Goal: Check status

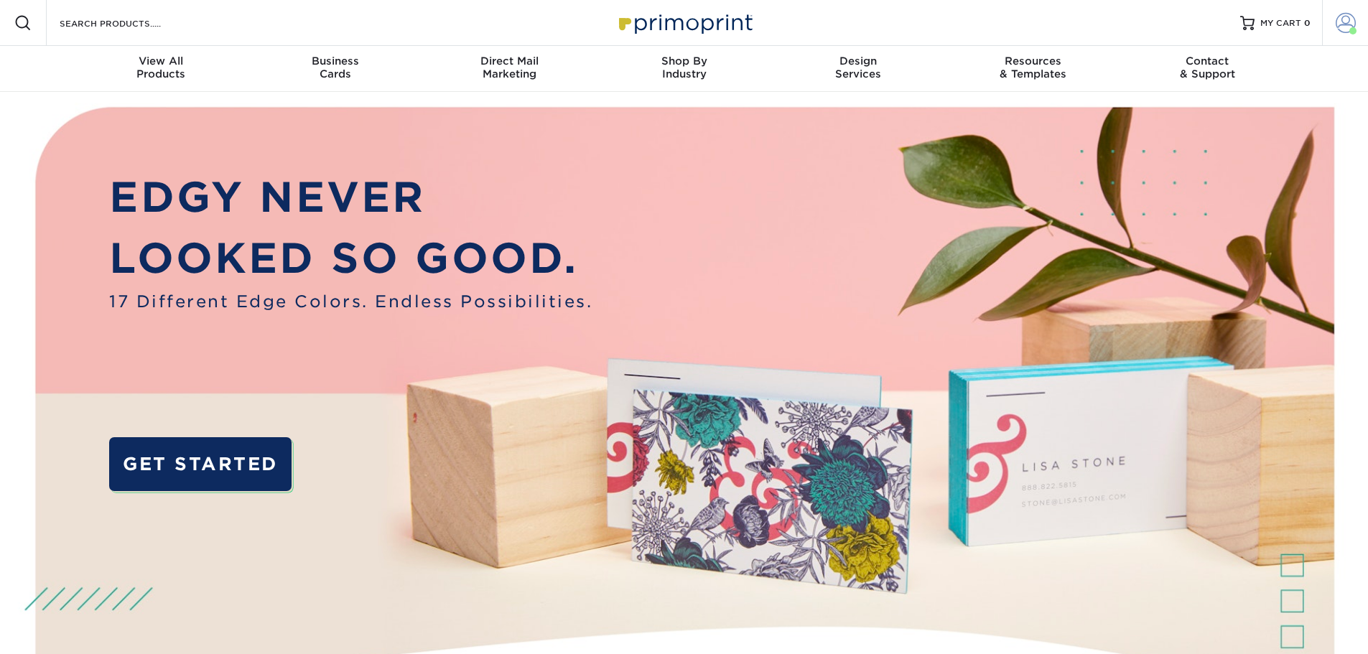
drag, startPoint x: 162, startPoint y: 238, endPoint x: 1361, endPoint y: 35, distance: 1215.8
click at [1361, 35] on link "Account" at bounding box center [1345, 23] width 46 height 46
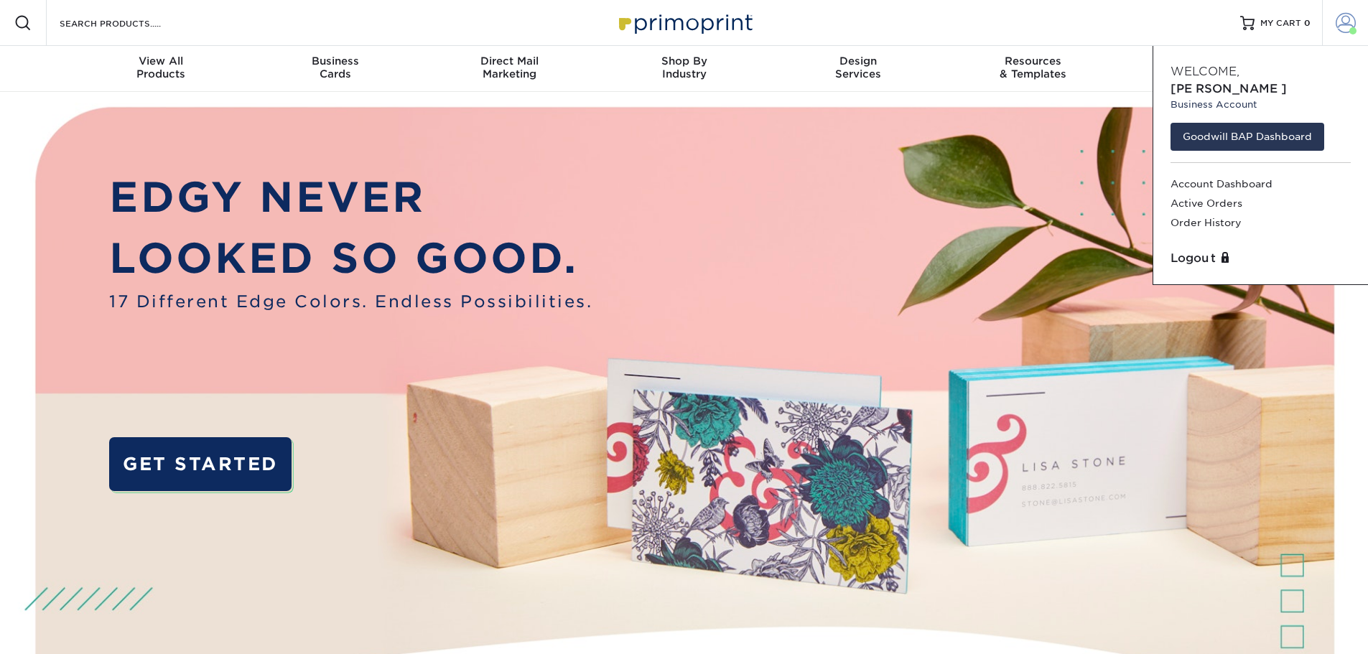
click at [1358, 34] on link "Account" at bounding box center [1345, 23] width 46 height 46
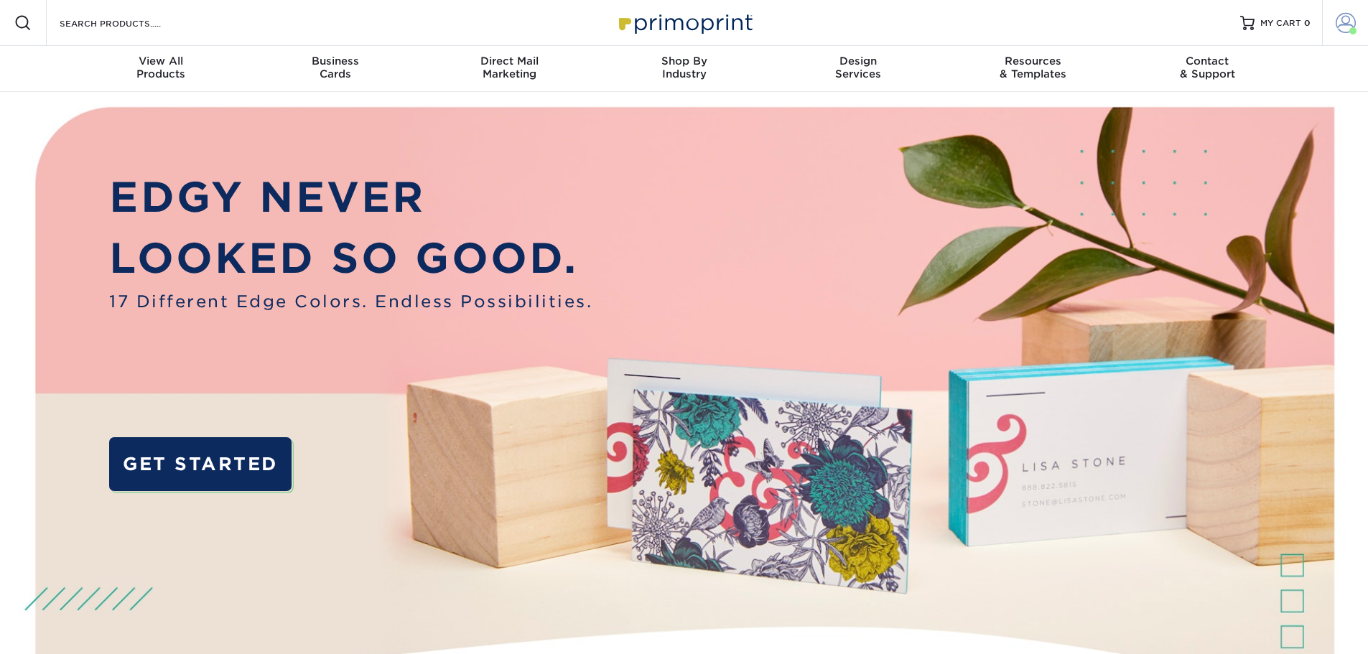
click at [1358, 35] on link "Account" at bounding box center [1345, 23] width 46 height 46
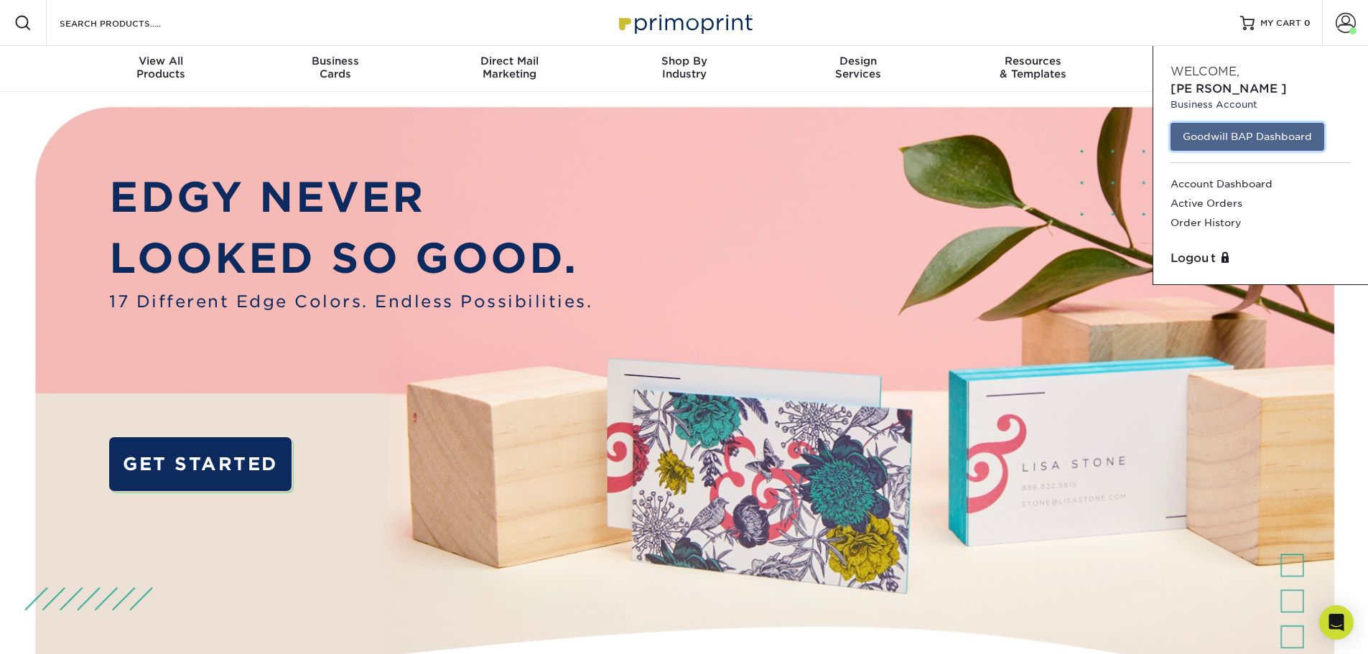
click at [1285, 123] on link "Goodwill BAP Dashboard" at bounding box center [1248, 136] width 154 height 27
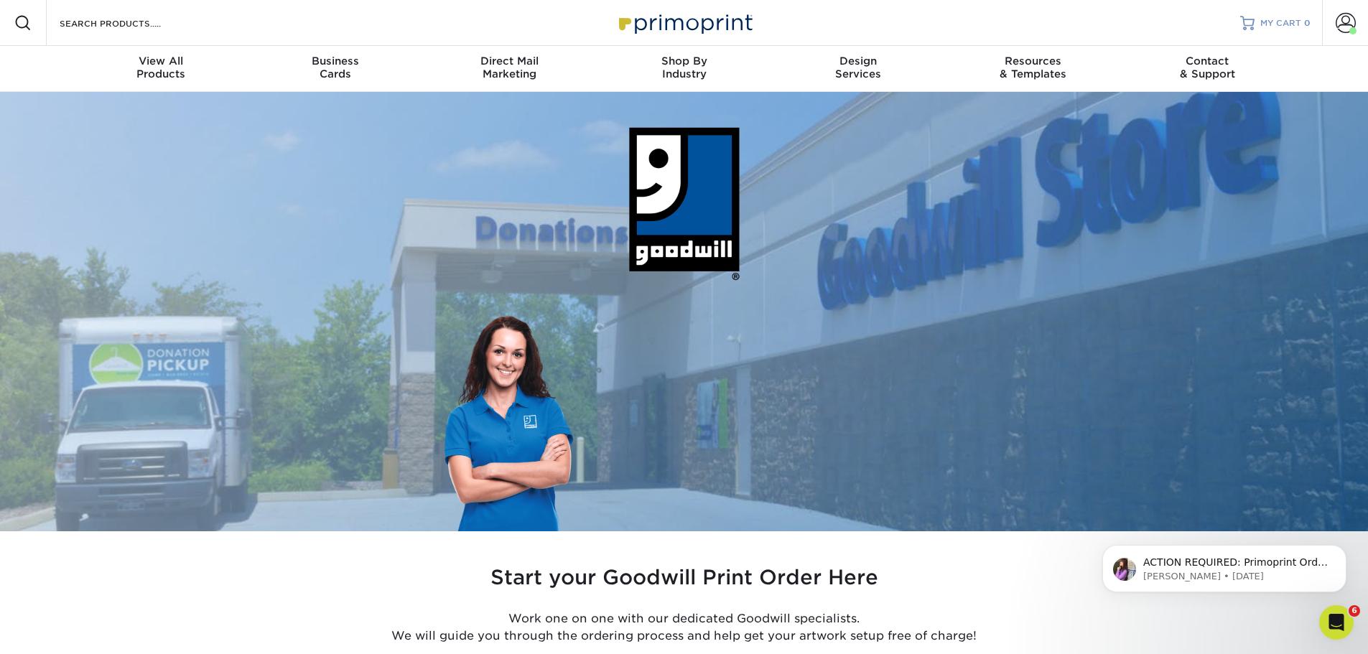
click at [1264, 29] on link "MY CART 0" at bounding box center [1275, 23] width 70 height 46
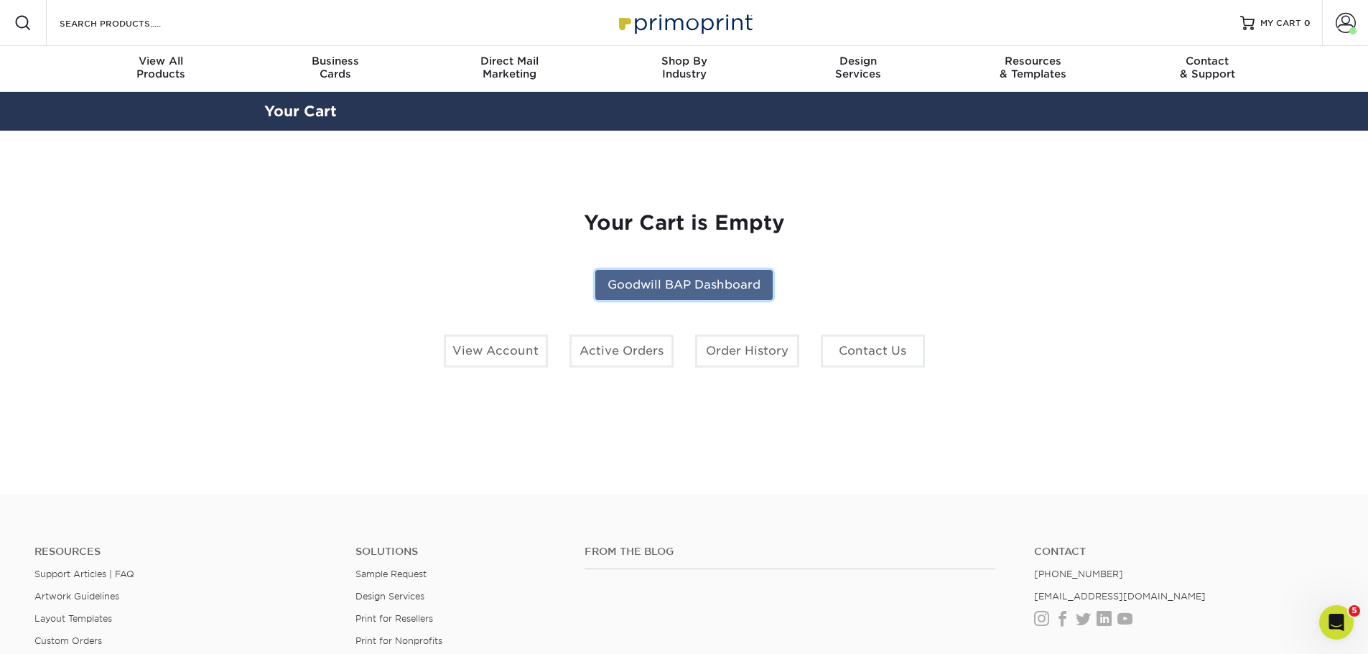
click at [664, 289] on link "Goodwill BAP Dashboard" at bounding box center [683, 285] width 177 height 30
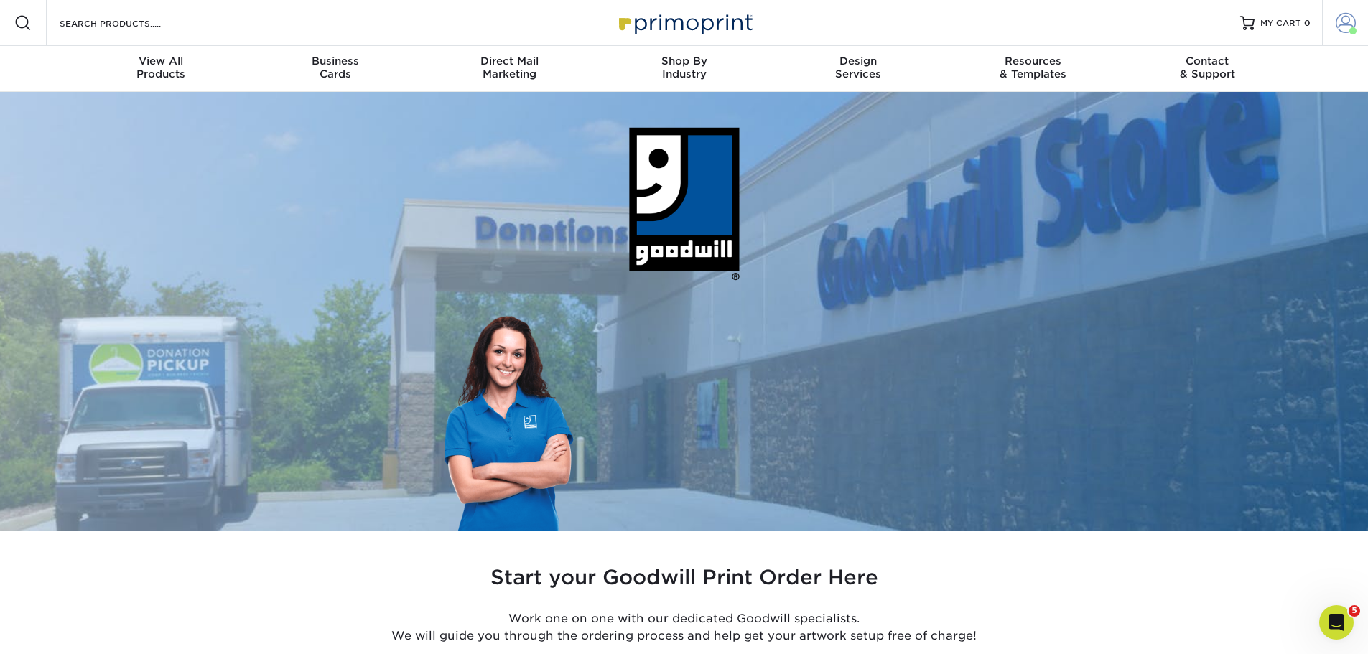
click at [1343, 15] on span at bounding box center [1346, 23] width 20 height 20
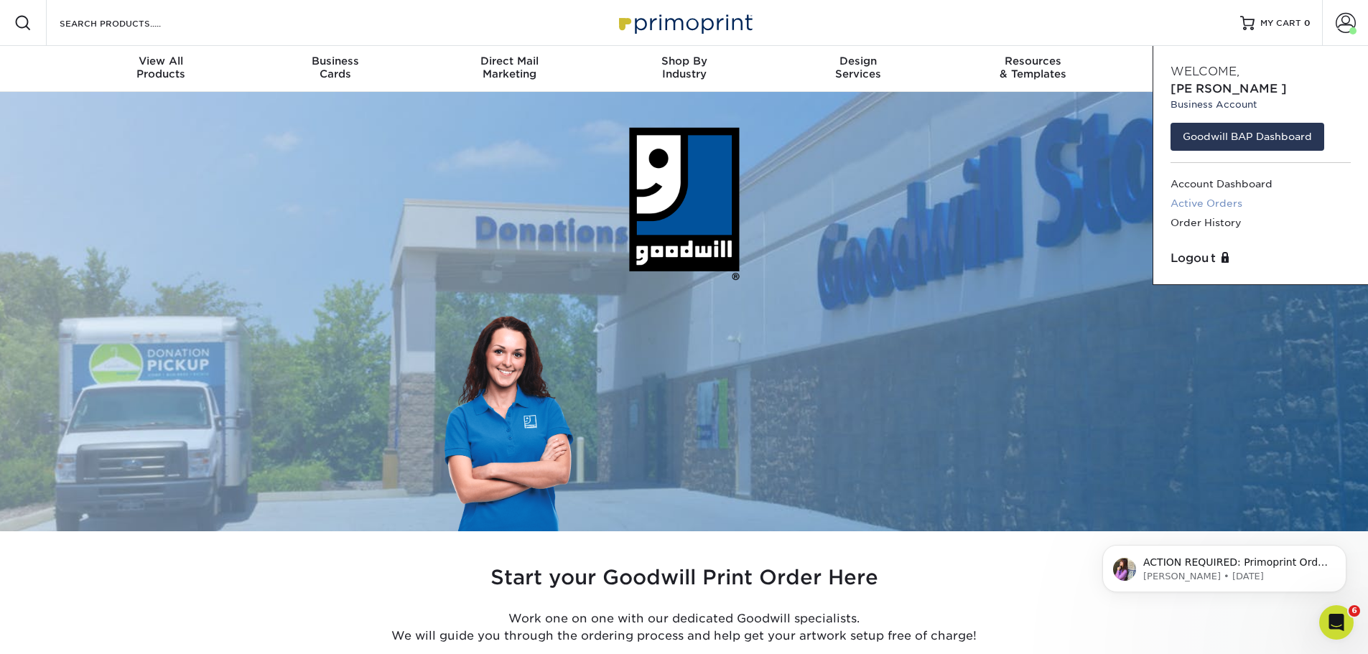
click at [1184, 194] on link "Active Orders" at bounding box center [1261, 203] width 180 height 19
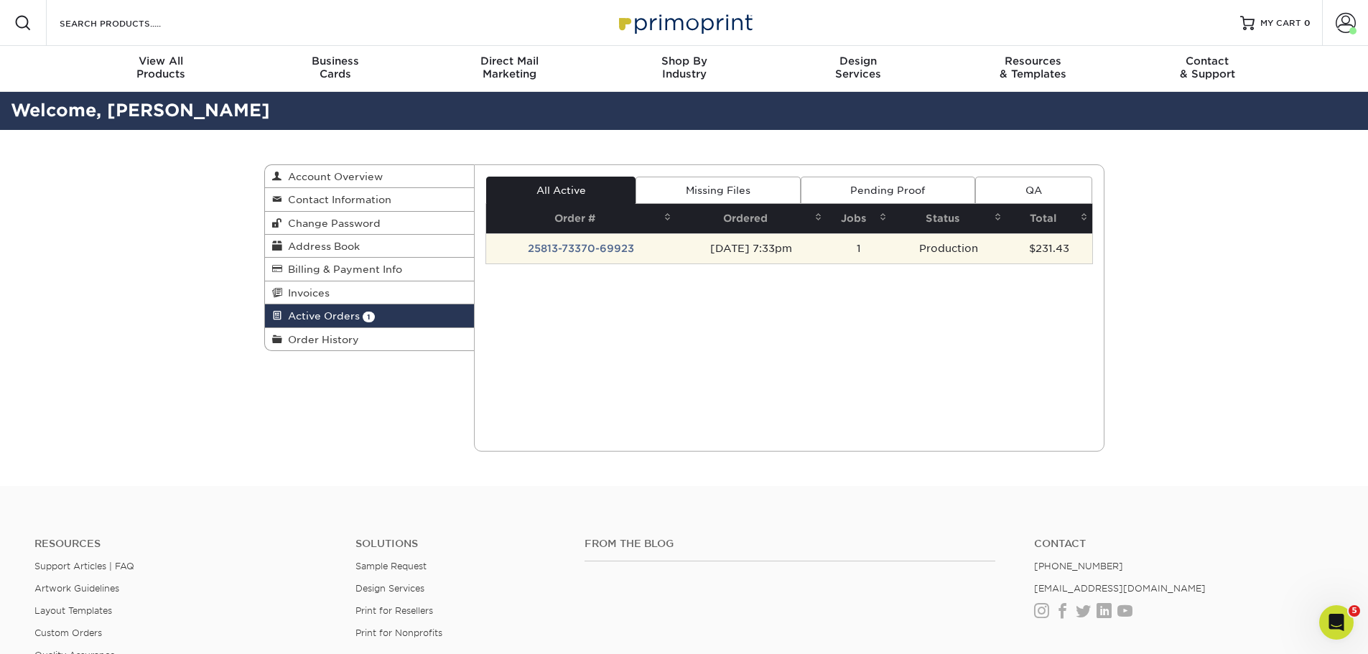
click at [699, 250] on td "[DATE] 7:33pm" at bounding box center [751, 248] width 151 height 30
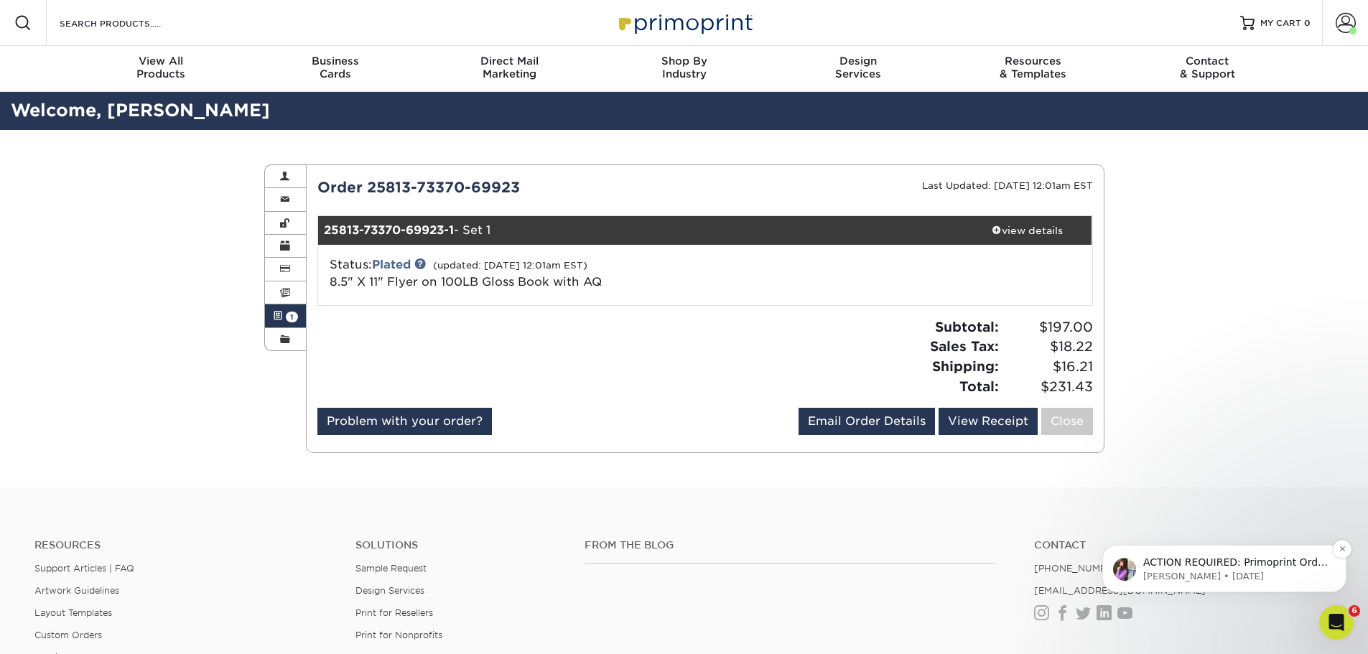
click at [1259, 570] on p "ACTION REQUIRED: Primoprint Order 25813-73370-69923 Thank you for placing your …" at bounding box center [1236, 563] width 185 height 14
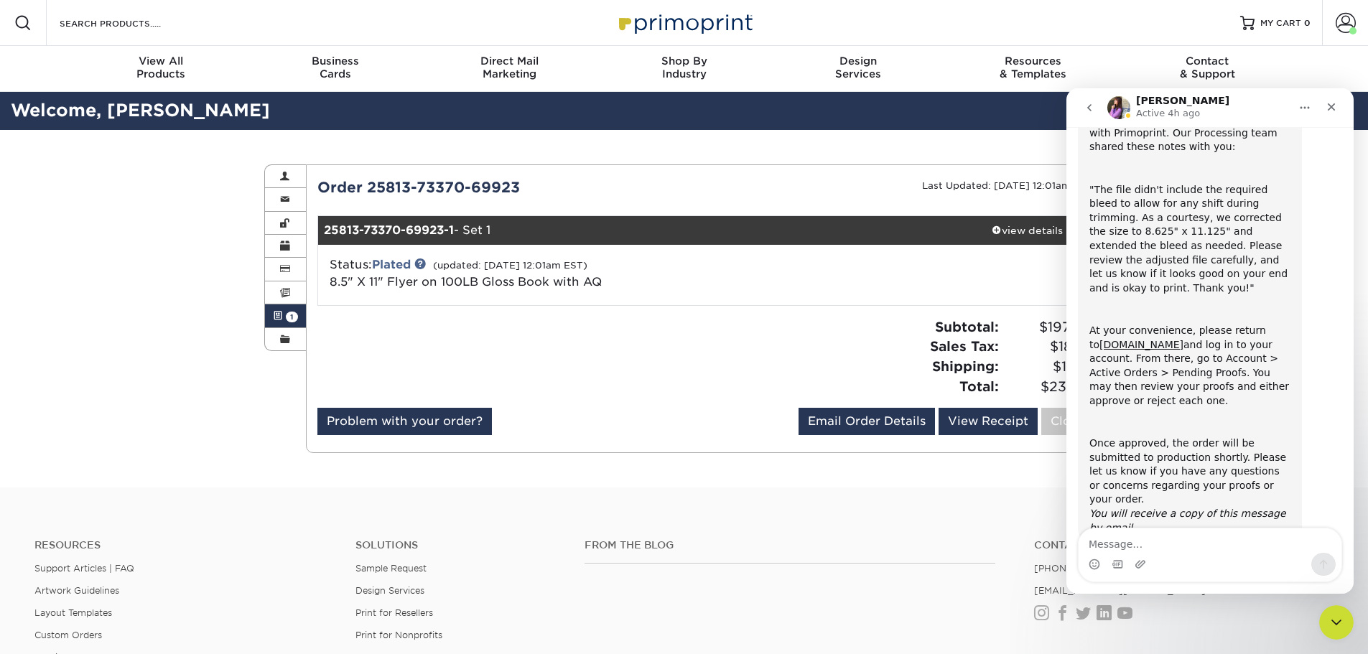
scroll to position [120, 0]
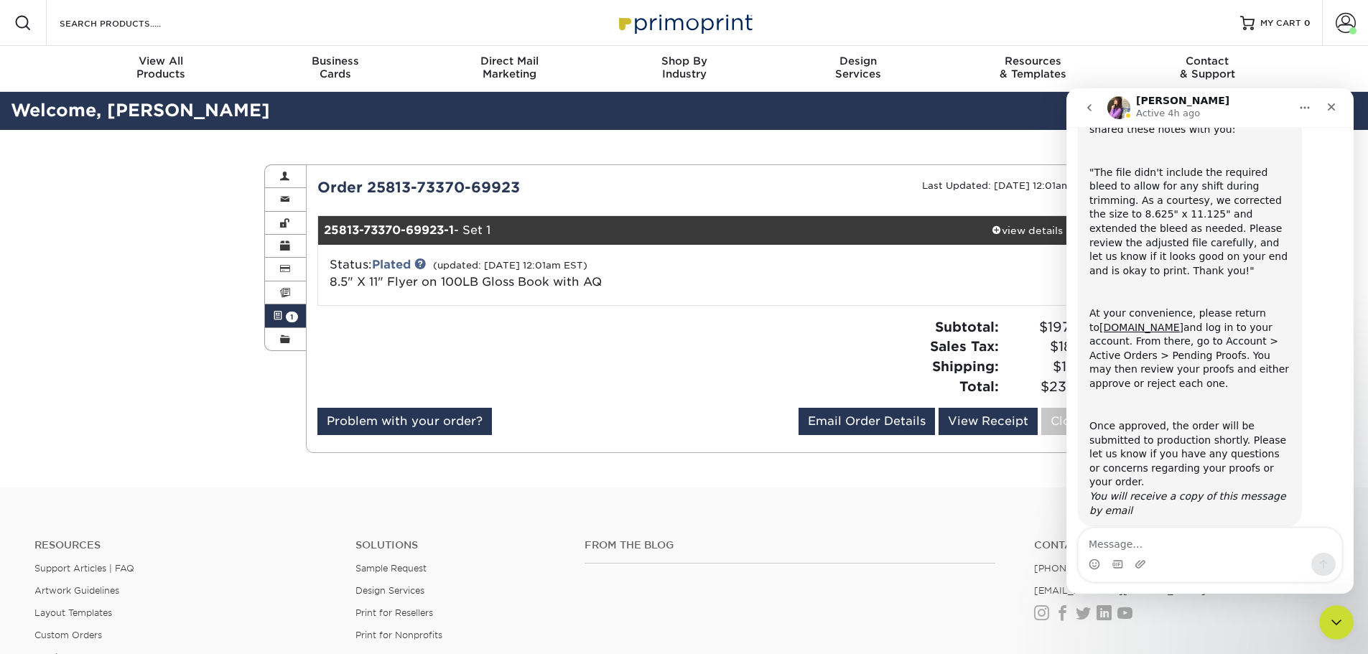
click at [845, 344] on div "Subtotal: $197.00 Sales Tax: $18.22 Shipping: $16.21 Total: $231.43" at bounding box center [904, 356] width 399 height 79
click at [881, 309] on div "Order 25813-73370-69923 Last Updated: [DATE] 12:01am EST 25813-73370-69923-1 - …" at bounding box center [705, 309] width 776 height 264
click at [1332, 104] on icon "Close" at bounding box center [1331, 106] width 11 height 11
